Goal: Information Seeking & Learning: Understand process/instructions

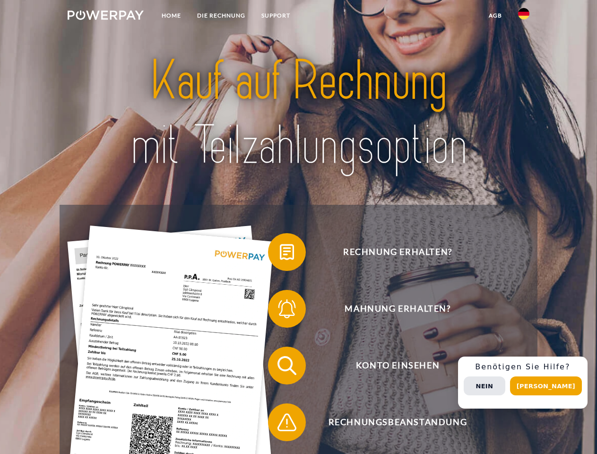
click at [105, 17] on img at bounding box center [106, 14] width 76 height 9
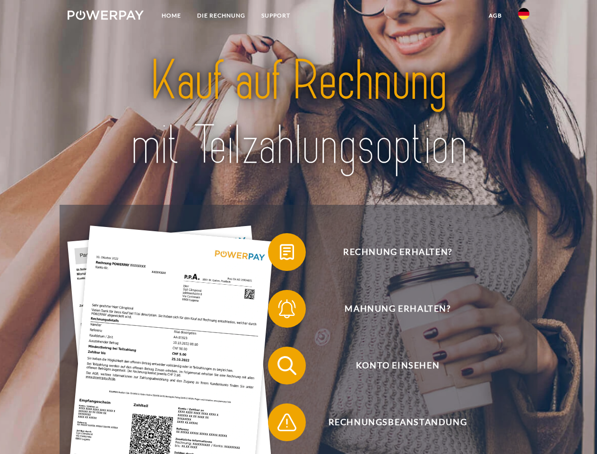
click at [524, 17] on img at bounding box center [523, 13] width 11 height 11
click at [495, 16] on link "agb" at bounding box center [495, 15] width 29 height 17
click at [280, 254] on span at bounding box center [272, 251] width 47 height 47
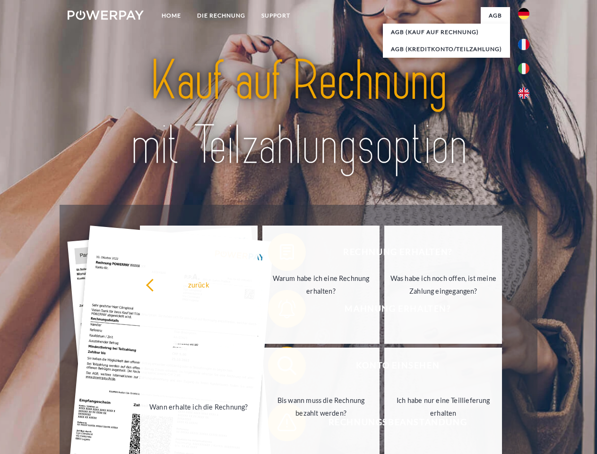
click at [280, 311] on div "Rechnung erhalten? Mahnung erhalten? Konto einsehen" at bounding box center [299, 394] width 478 height 378
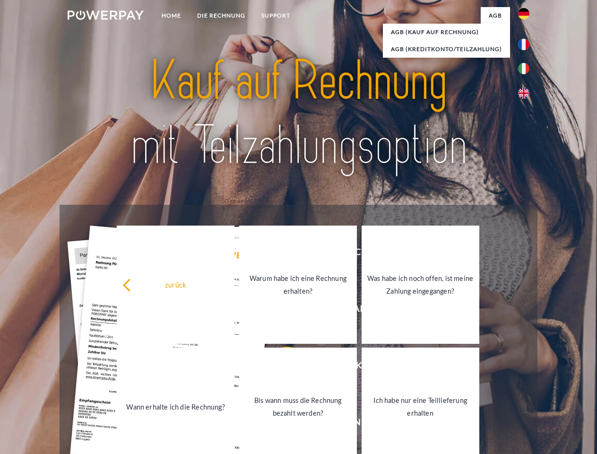
click at [280, 367] on link "Bis wann muss die Rechnung bezahlt werden?" at bounding box center [298, 407] width 118 height 118
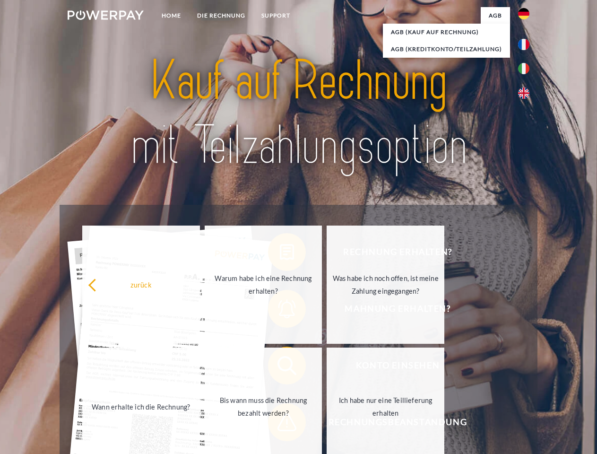
click at [280, 424] on span at bounding box center [272, 422] width 47 height 47
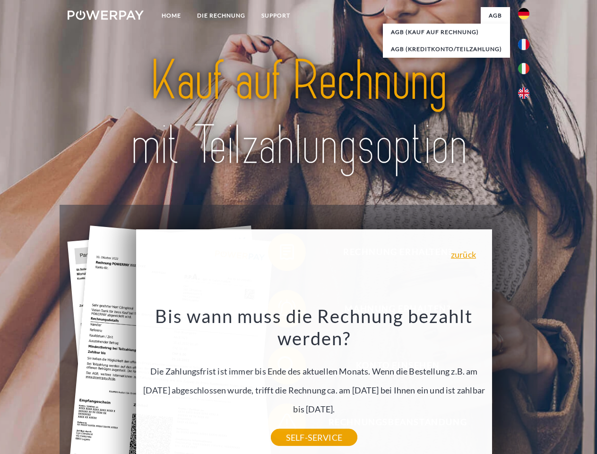
click at [526, 383] on div "Rechnung erhalten? Mahnung erhalten? Konto einsehen" at bounding box center [299, 394] width 478 height 378
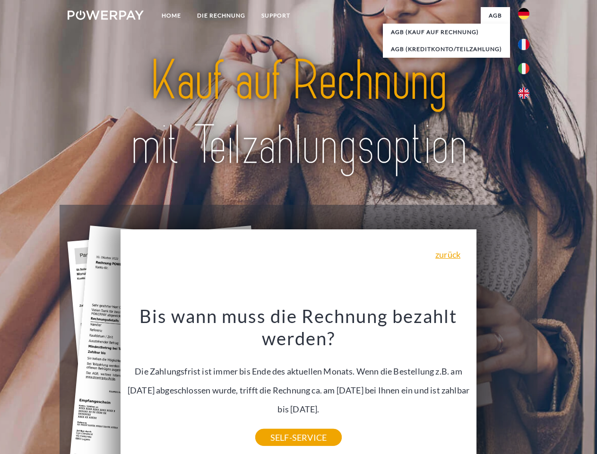
click at [503, 385] on span "Konto einsehen" at bounding box center [398, 366] width 232 height 38
click at [550, 386] on header "Home DIE RECHNUNG SUPPORT" at bounding box center [298, 326] width 597 height 653
